Goal: Browse casually

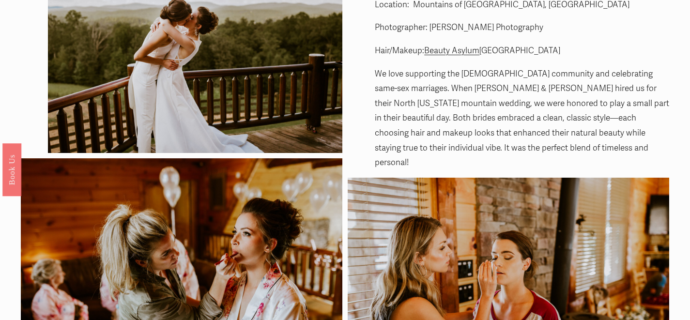
scroll to position [24, 0]
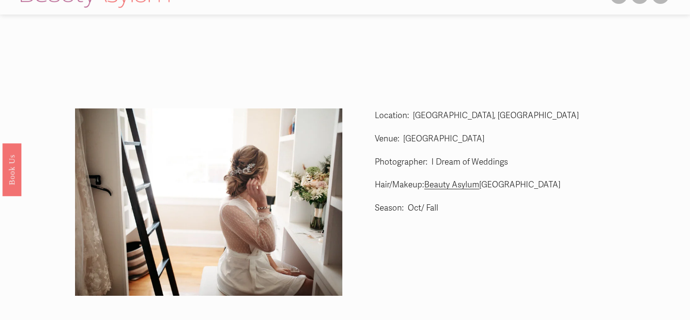
scroll to position [23, 0]
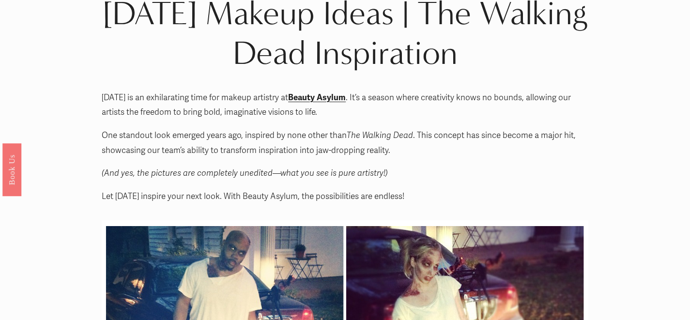
scroll to position [47, 0]
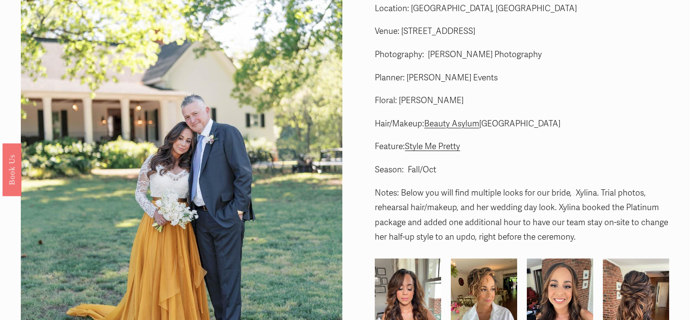
scroll to position [35, 0]
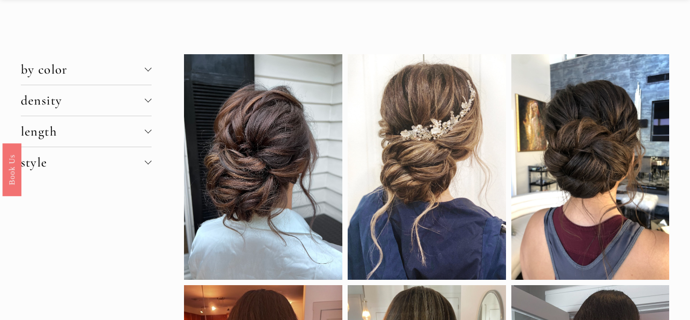
scroll to position [2, 0]
